Goal: Information Seeking & Learning: Learn about a topic

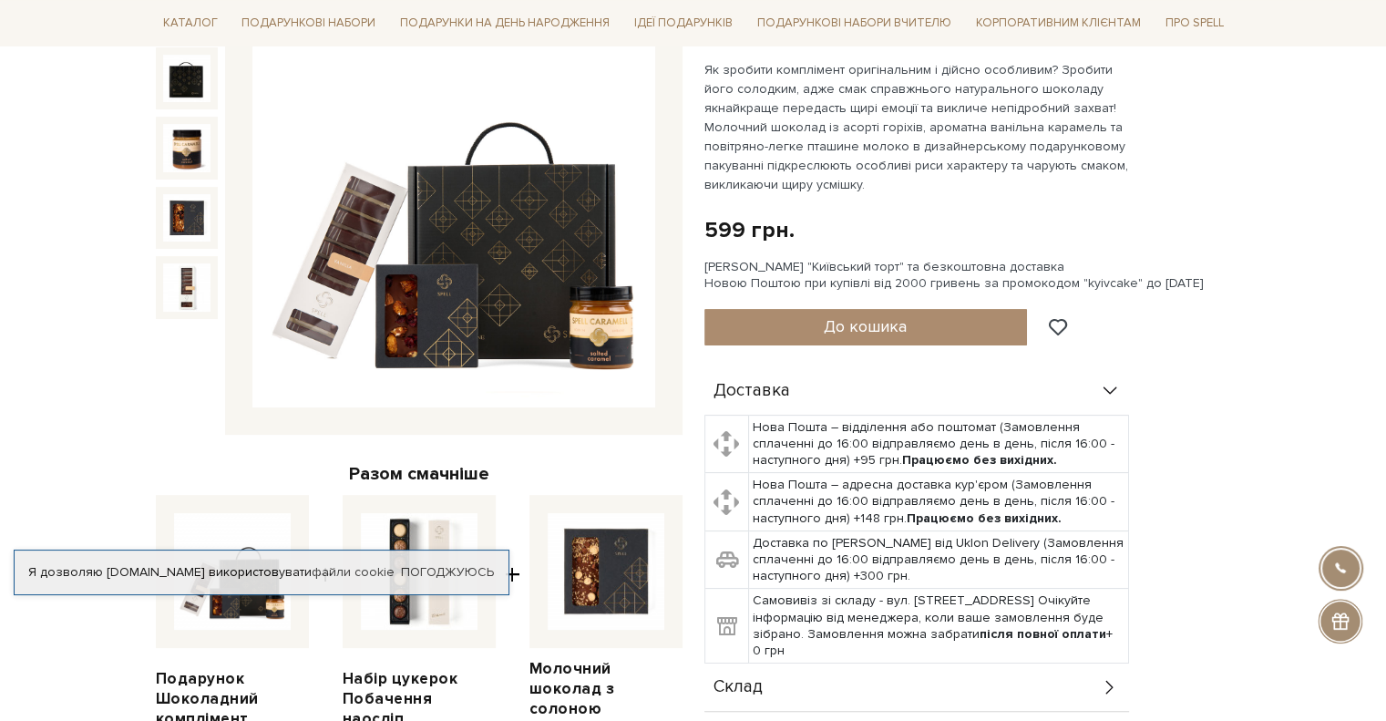
scroll to position [273, 0]
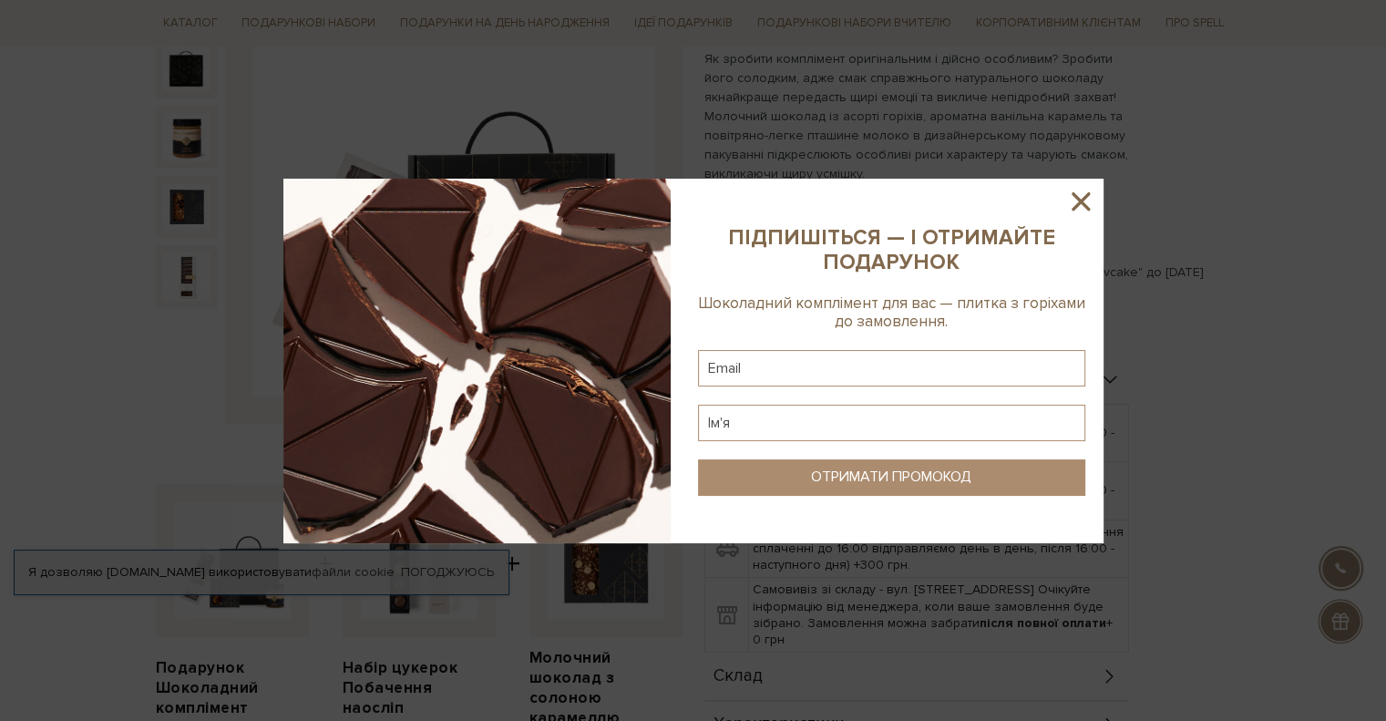
click at [1089, 200] on icon at bounding box center [1080, 201] width 31 height 31
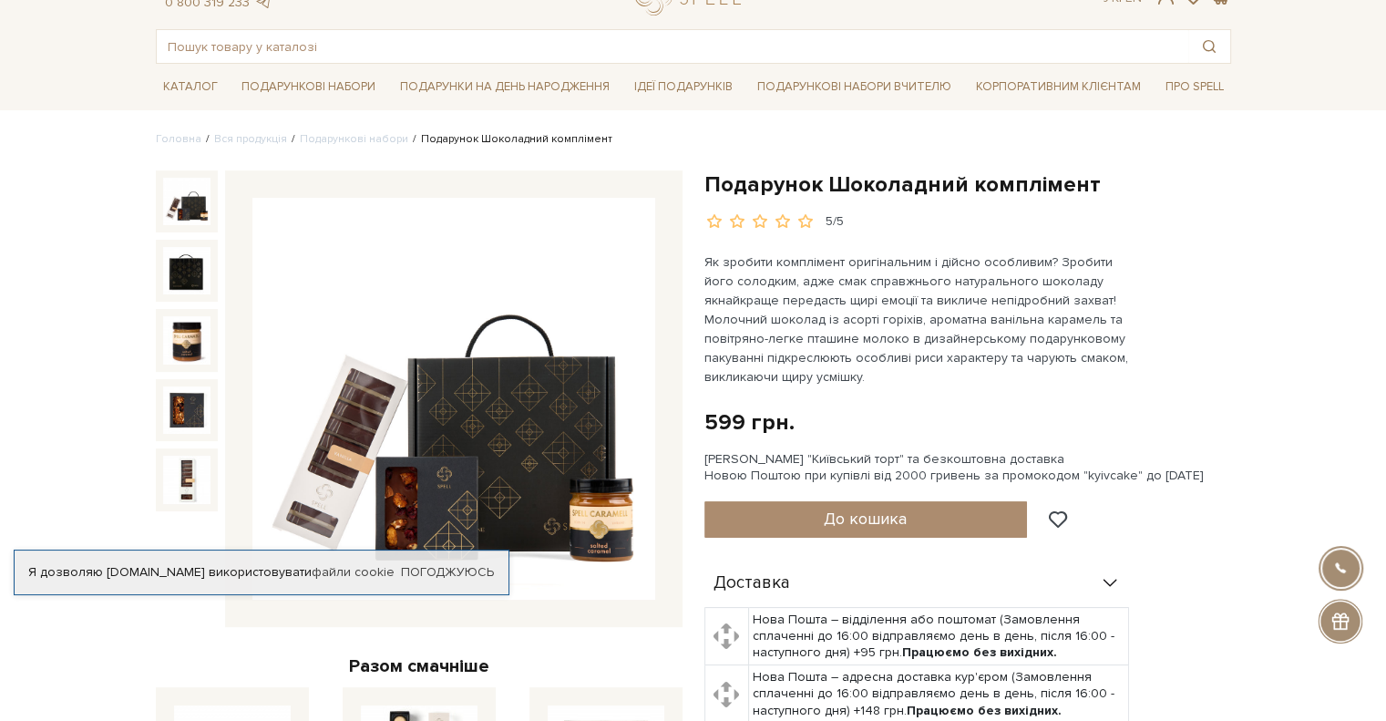
scroll to position [0, 0]
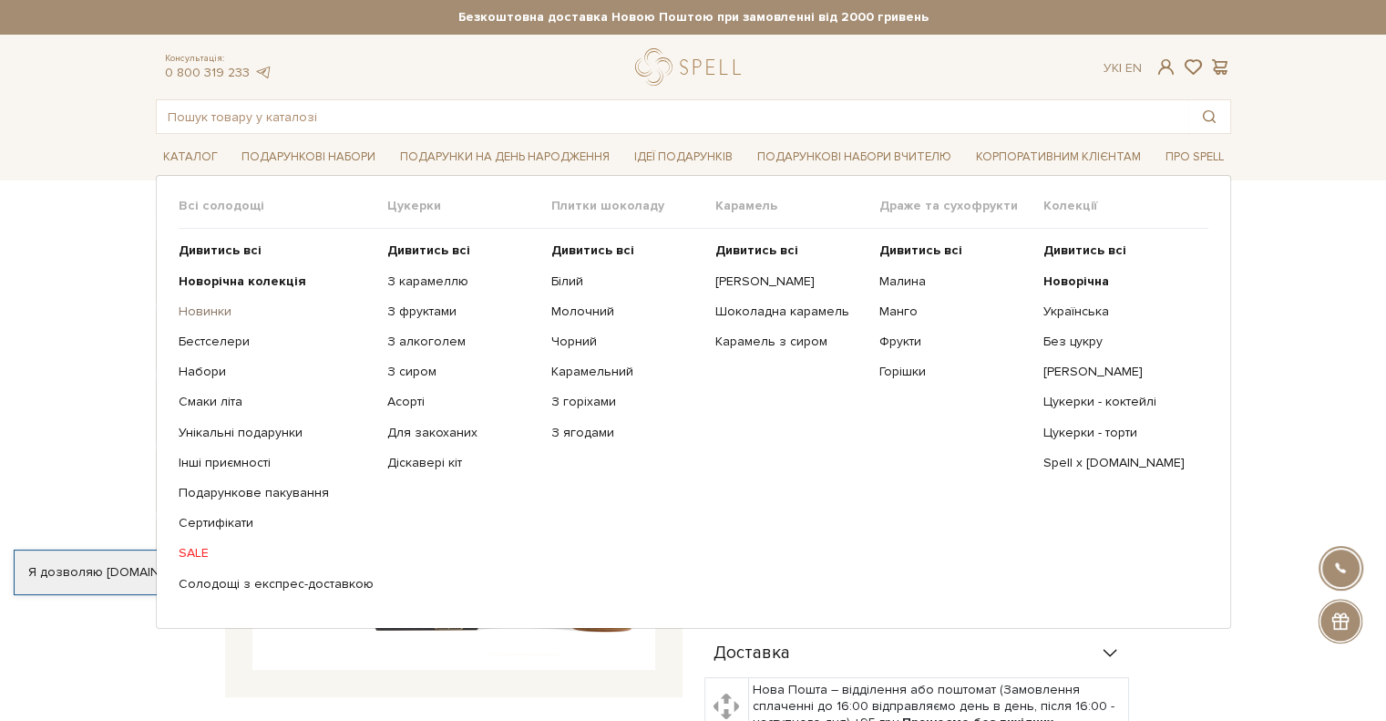
click at [203, 310] on link "Новинки" at bounding box center [276, 311] width 195 height 16
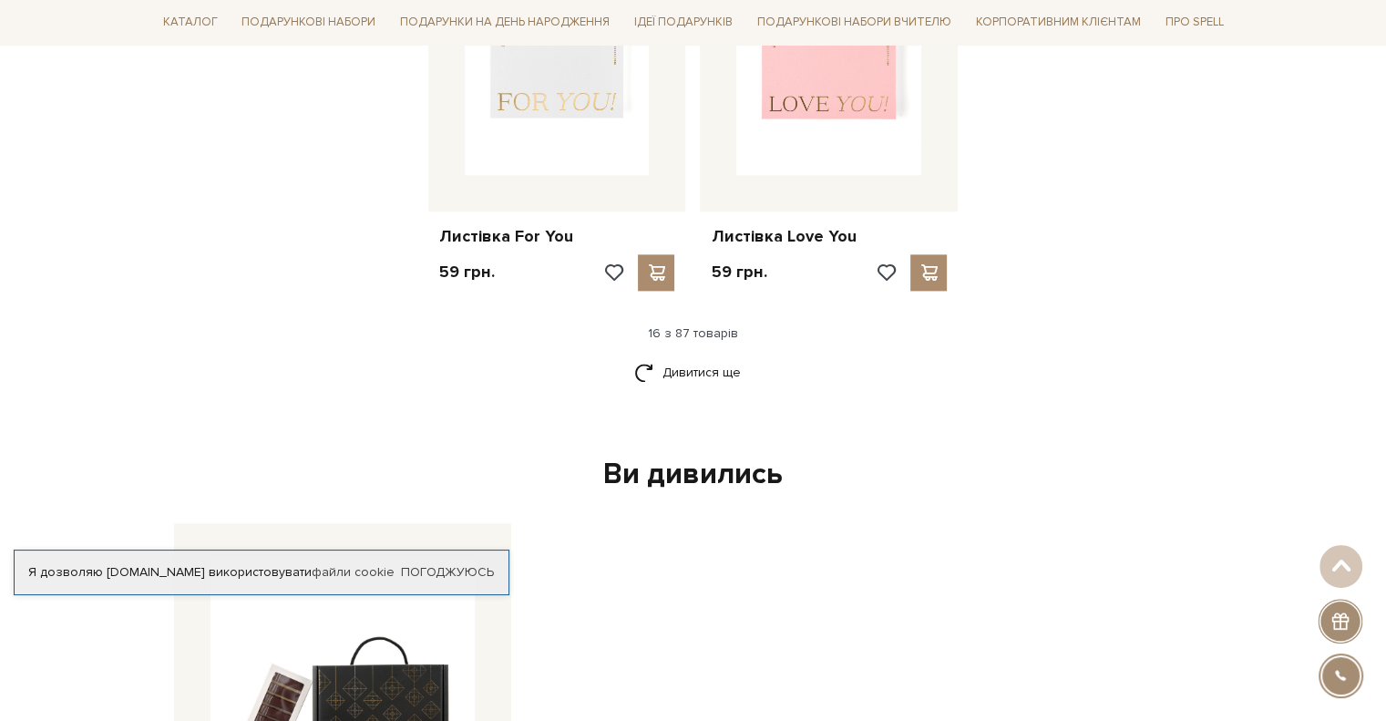
scroll to position [2369, 0]
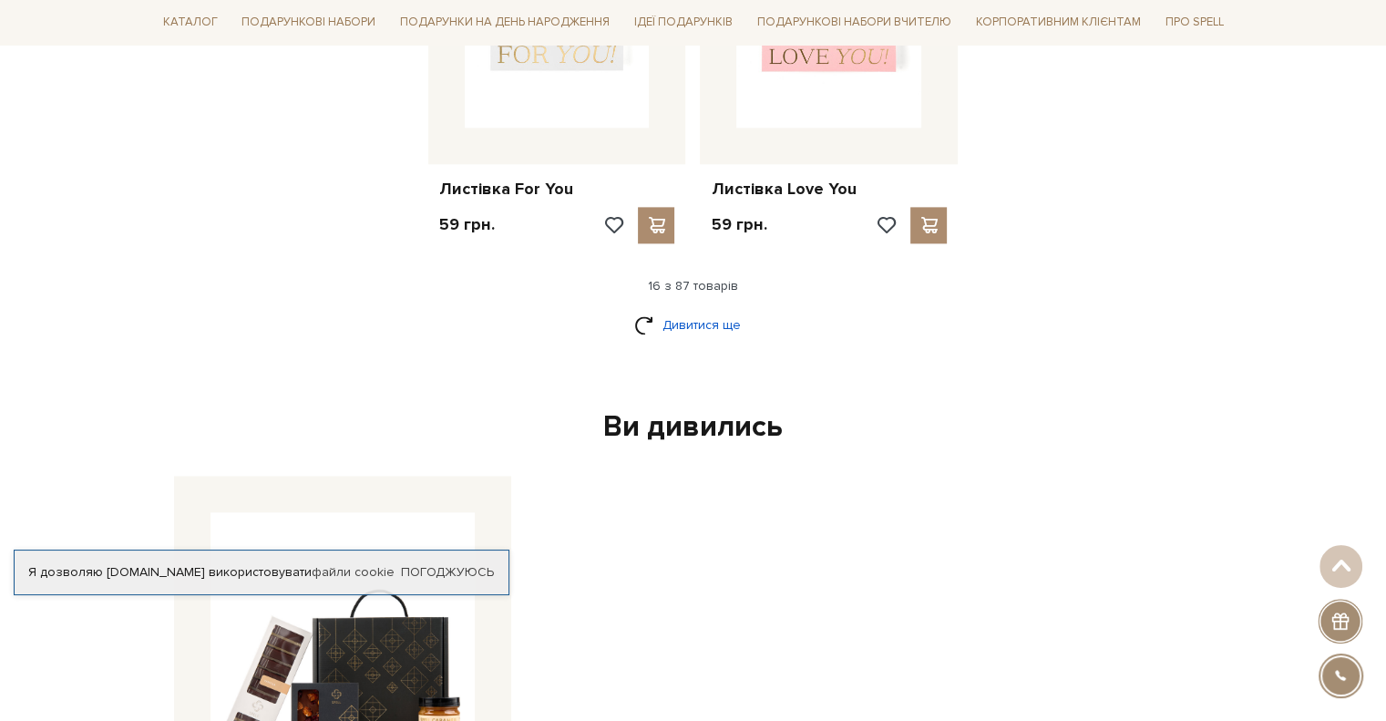
click at [663, 320] on link "Дивитися ще" at bounding box center [693, 325] width 118 height 32
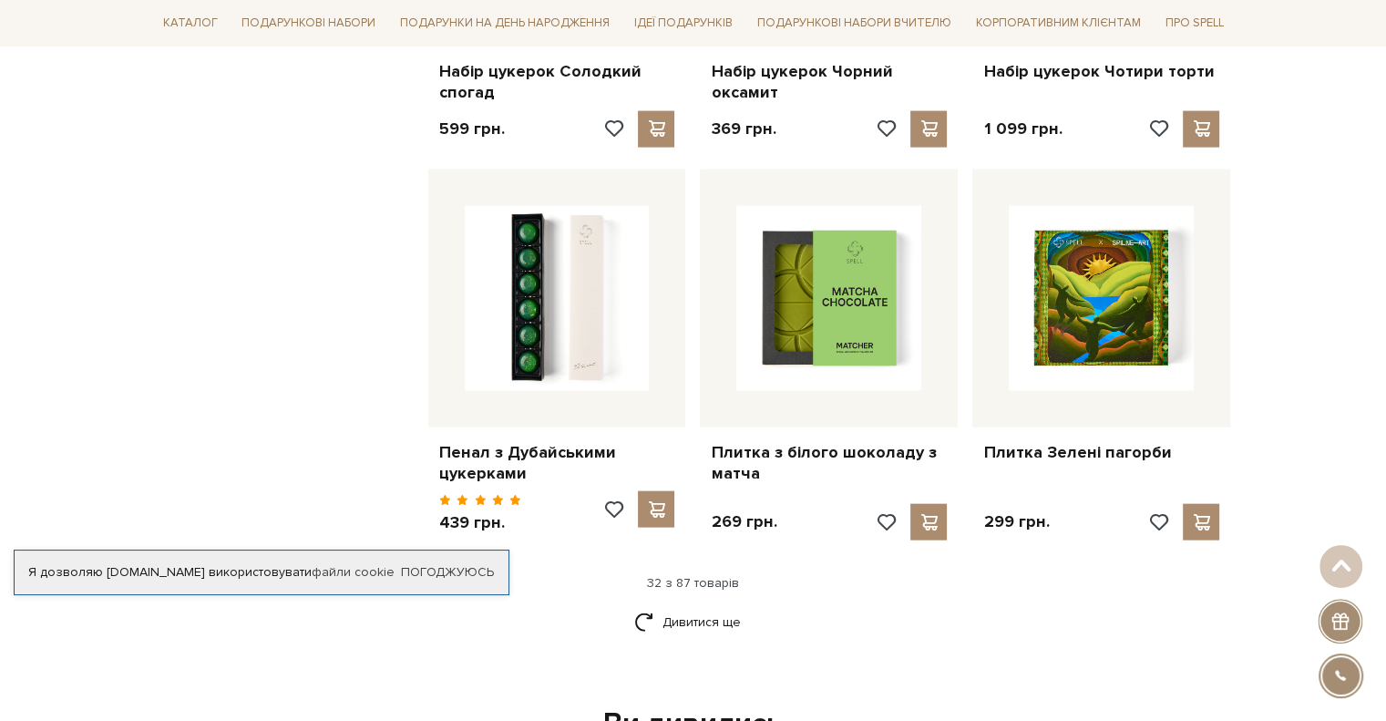
scroll to position [4282, 0]
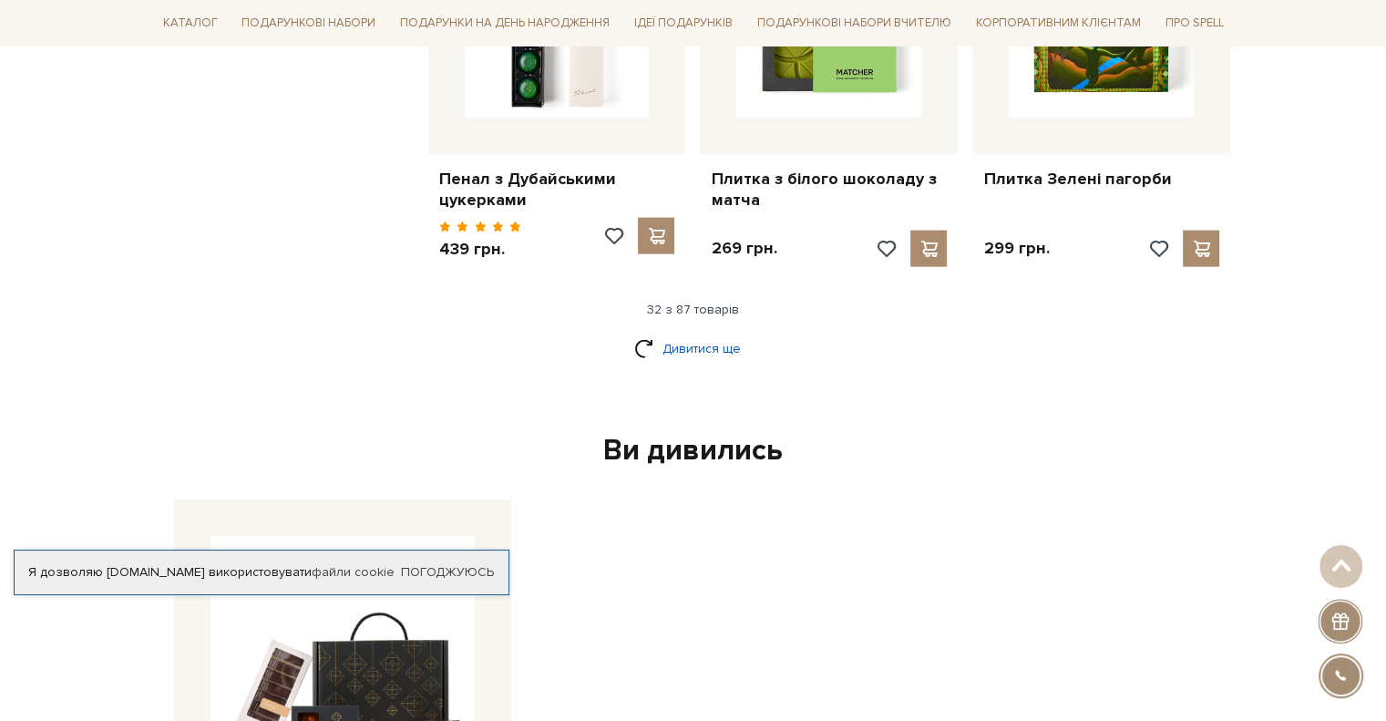
click at [700, 346] on link "Дивитися ще" at bounding box center [693, 349] width 118 height 32
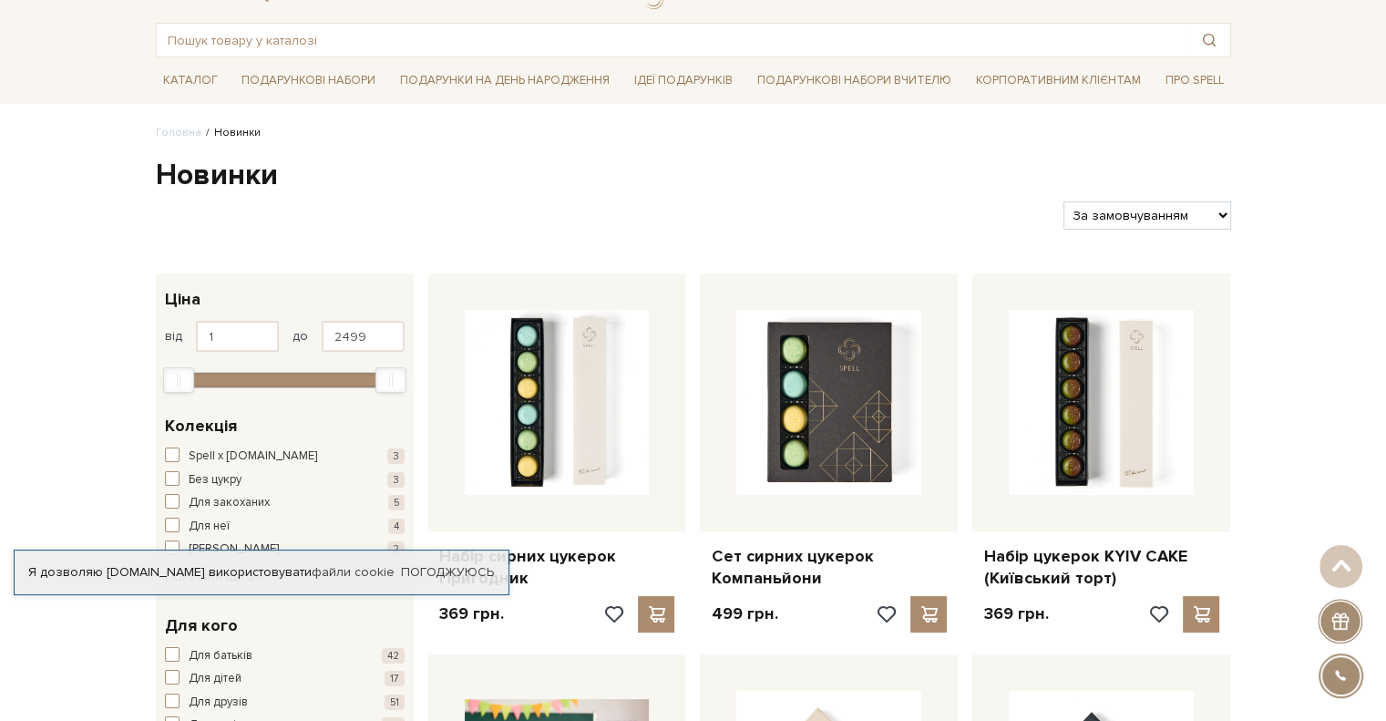
scroll to position [0, 0]
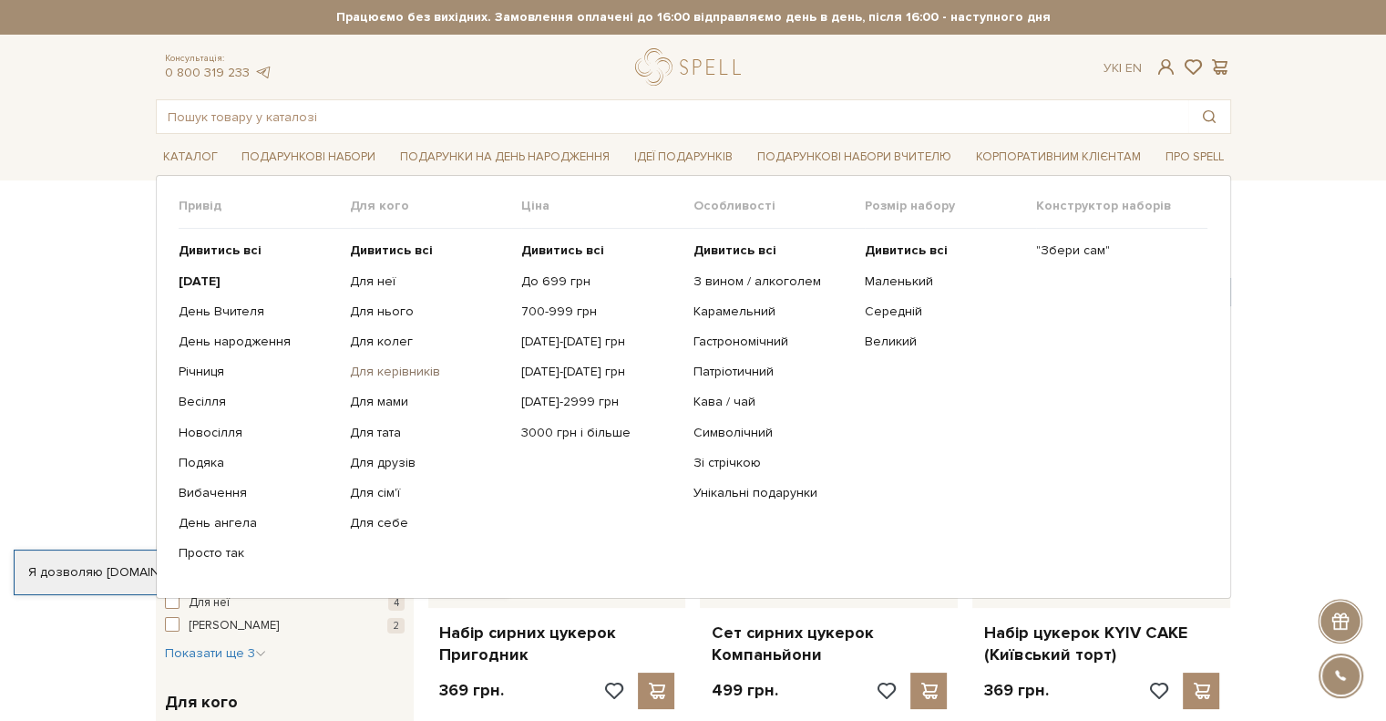
click at [414, 374] on link "Для керівників" at bounding box center [429, 372] width 158 height 16
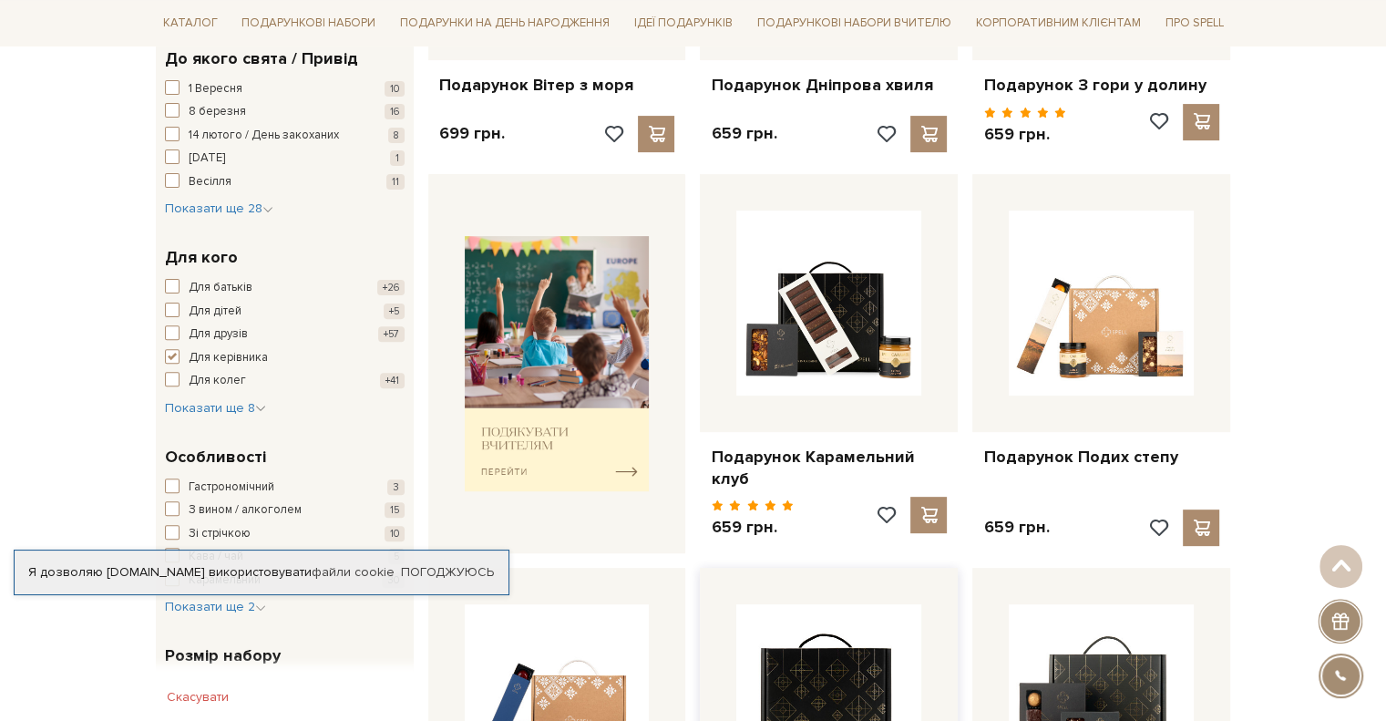
scroll to position [547, 0]
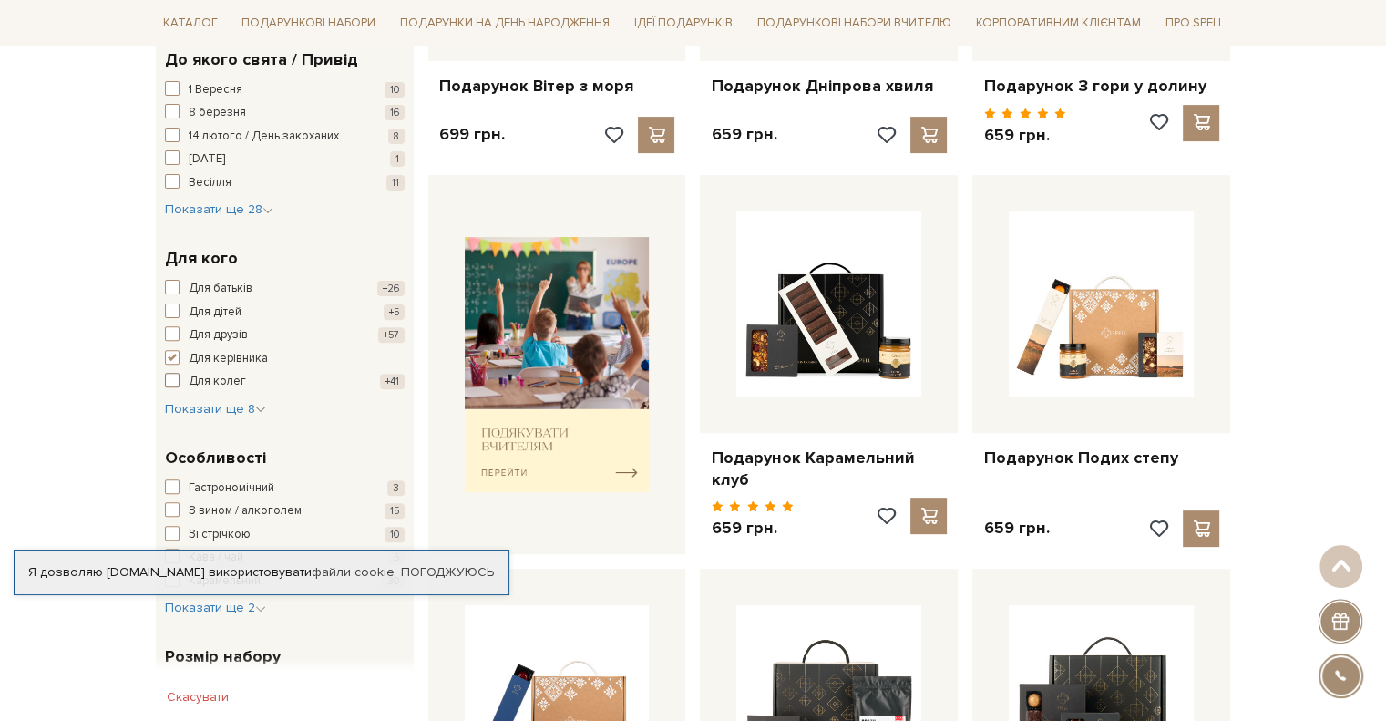
click at [175, 377] on span "button" at bounding box center [172, 380] width 15 height 15
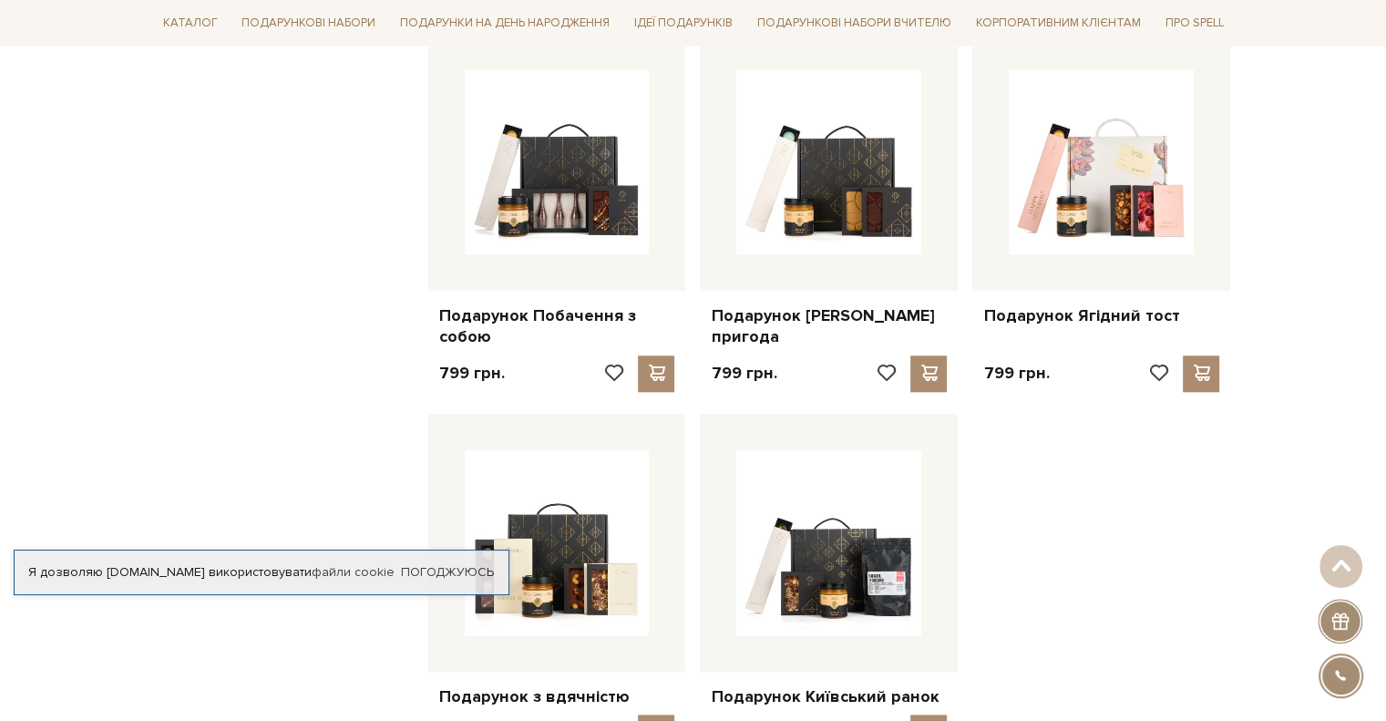
scroll to position [1731, 0]
